Goal: Transaction & Acquisition: Download file/media

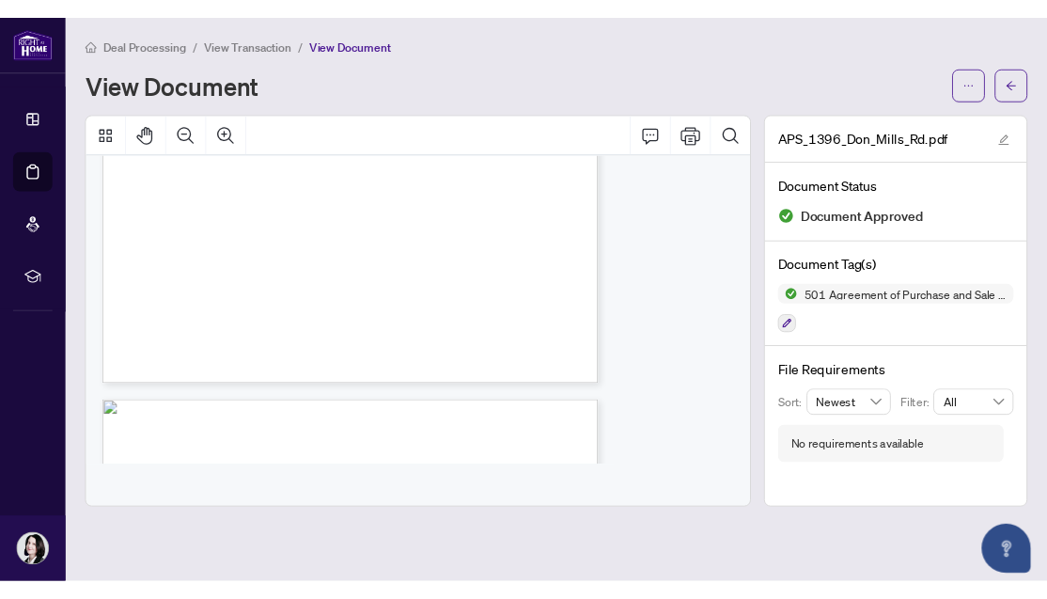
scroll to position [3353, 0]
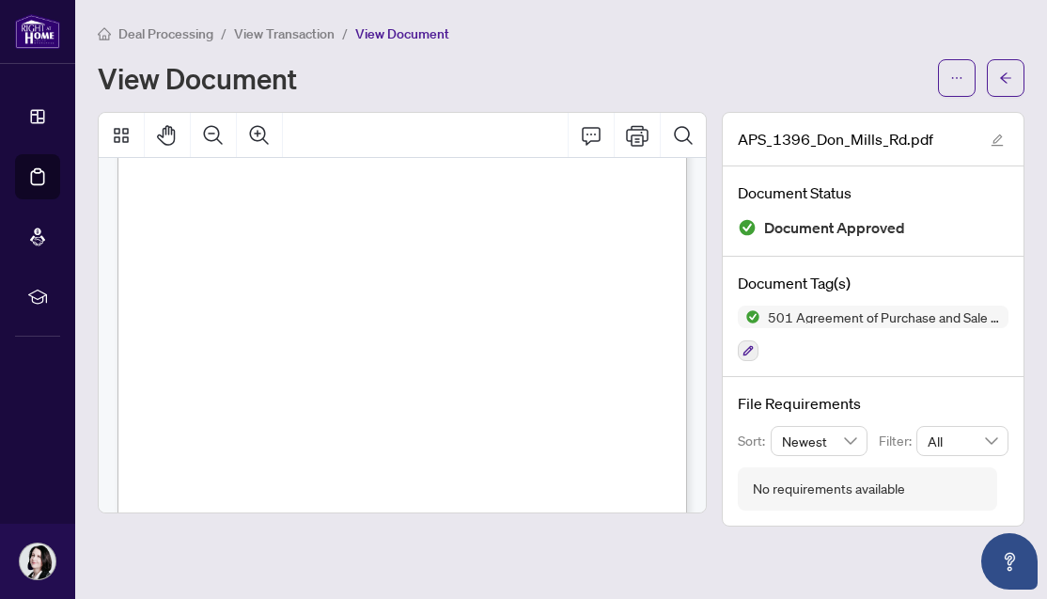
click at [182, 30] on span "Deal Processing" at bounding box center [165, 33] width 95 height 17
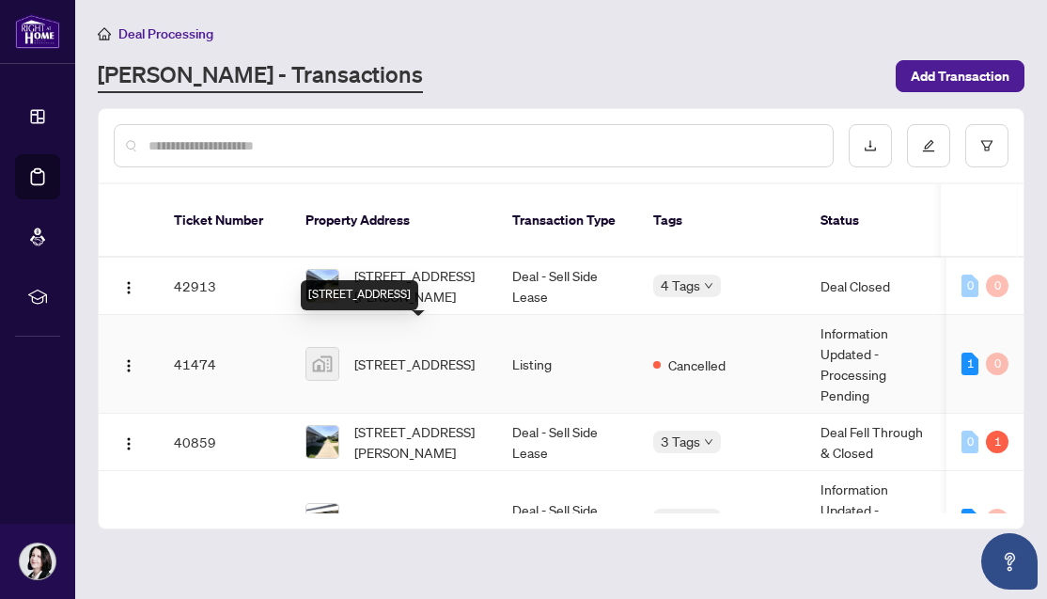
click at [388, 353] on span "[STREET_ADDRESS]" at bounding box center [414, 363] width 120 height 21
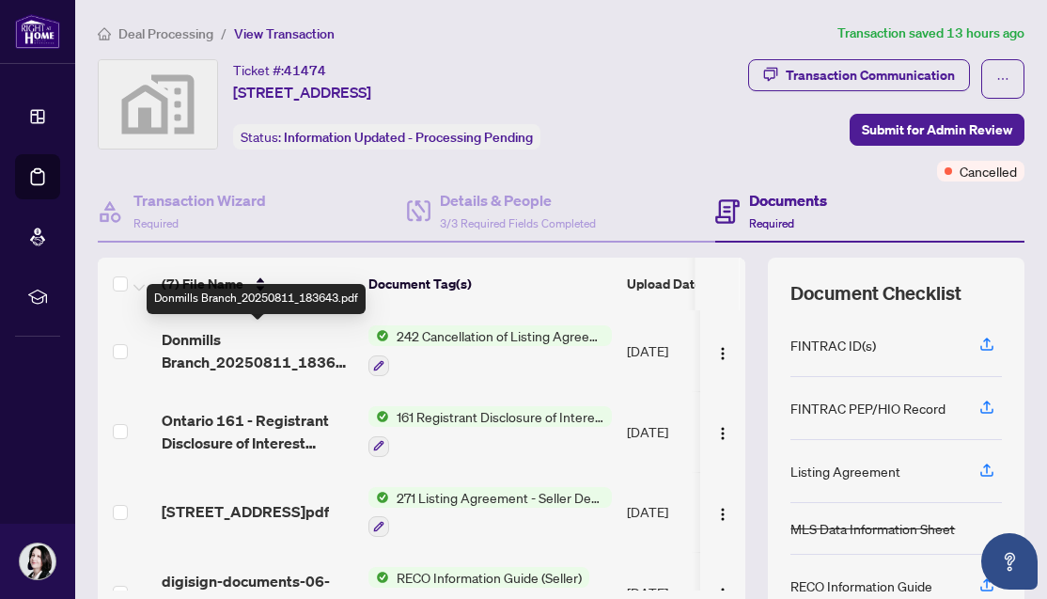
click at [253, 354] on span "Donmills Branch_20250811_183643.pdf" at bounding box center [258, 350] width 192 height 45
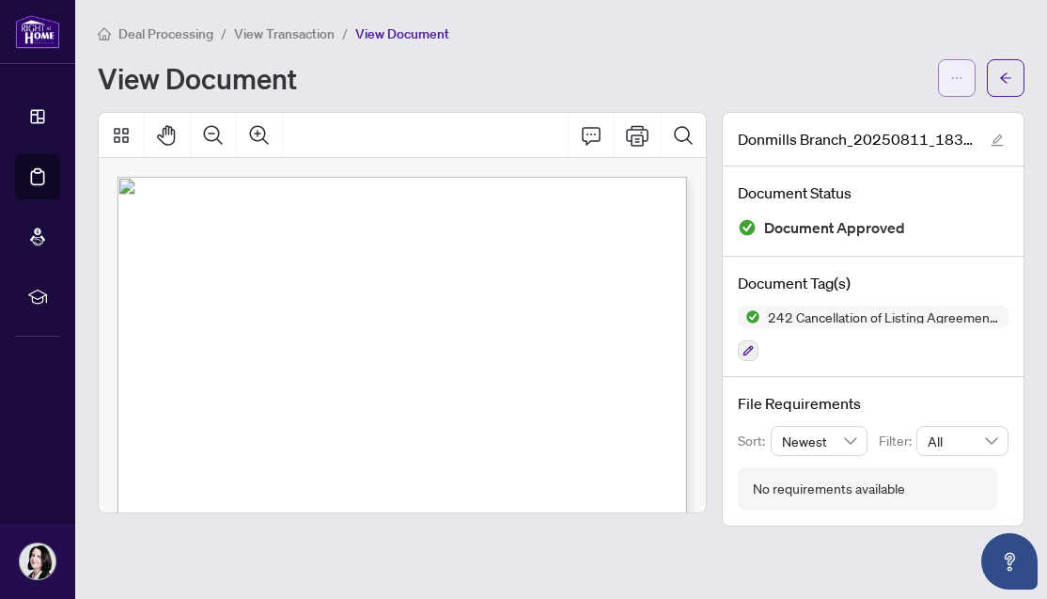
click at [952, 77] on icon "ellipsis" at bounding box center [957, 78] width 10 height 2
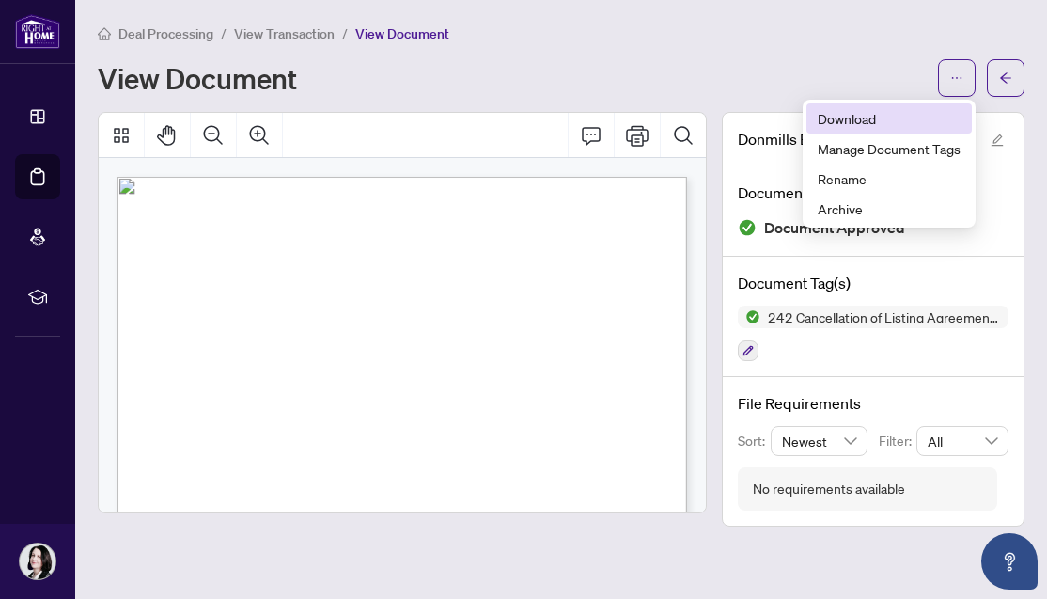
click at [834, 117] on span "Download" at bounding box center [889, 118] width 143 height 21
